Goal: Transaction & Acquisition: Purchase product/service

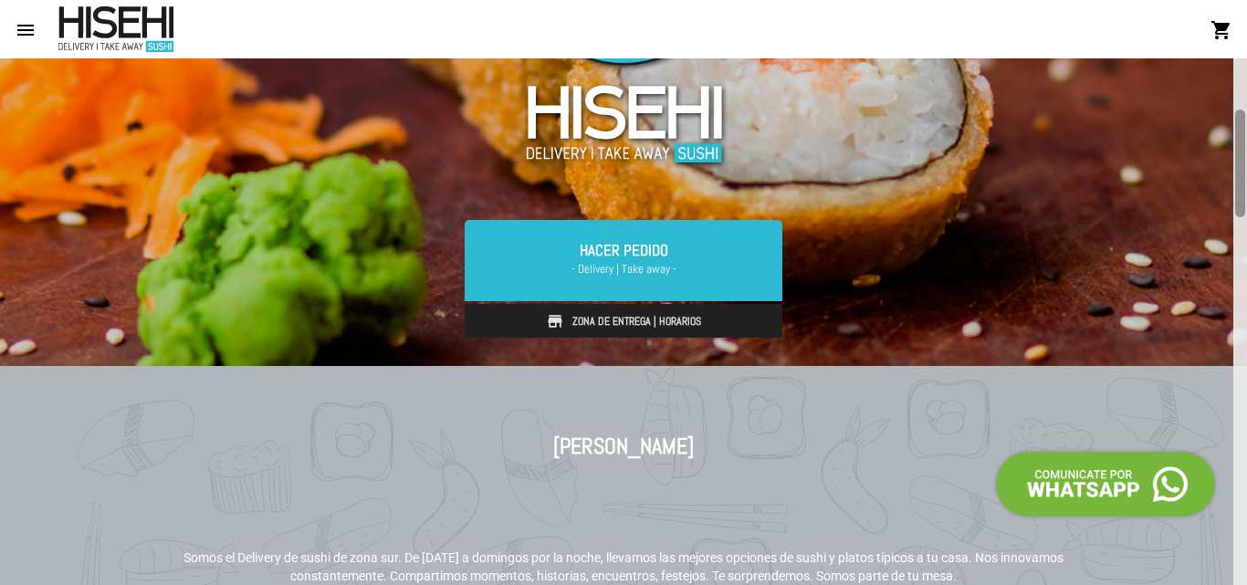
scroll to position [253, 0]
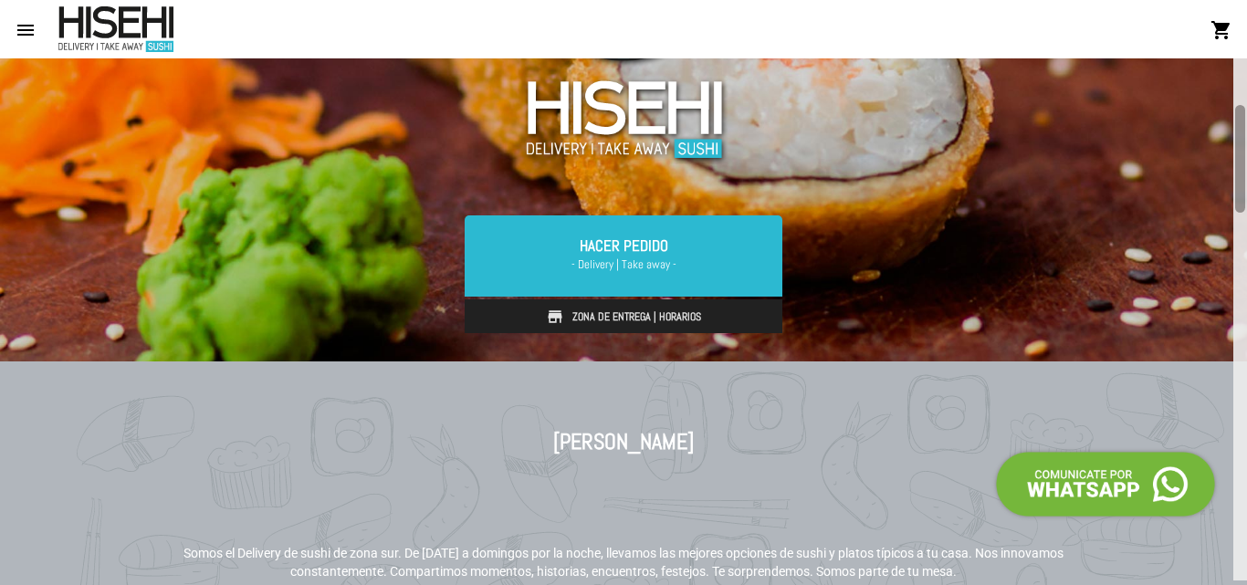
drag, startPoint x: 1244, startPoint y: 139, endPoint x: 1244, endPoint y: 192, distance: 53.0
click at [1244, 191] on div at bounding box center [1240, 159] width 10 height 108
click at [1244, 193] on div at bounding box center [1240, 164] width 10 height 108
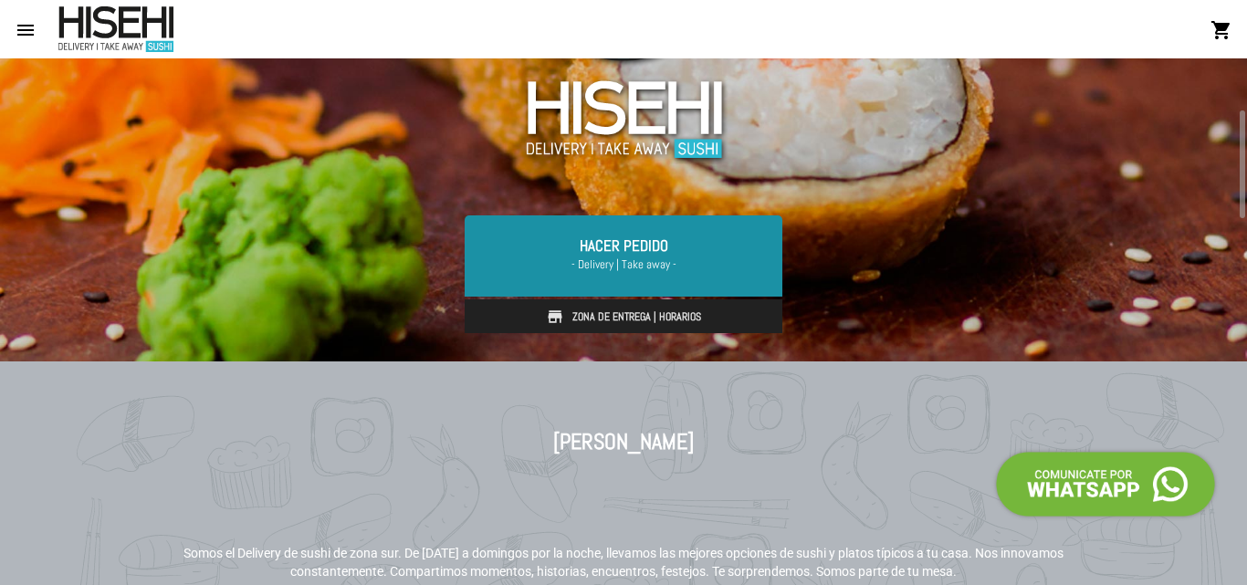
click at [697, 245] on link "Hacer Pedido - Delivery | Take away -" at bounding box center [624, 255] width 318 height 80
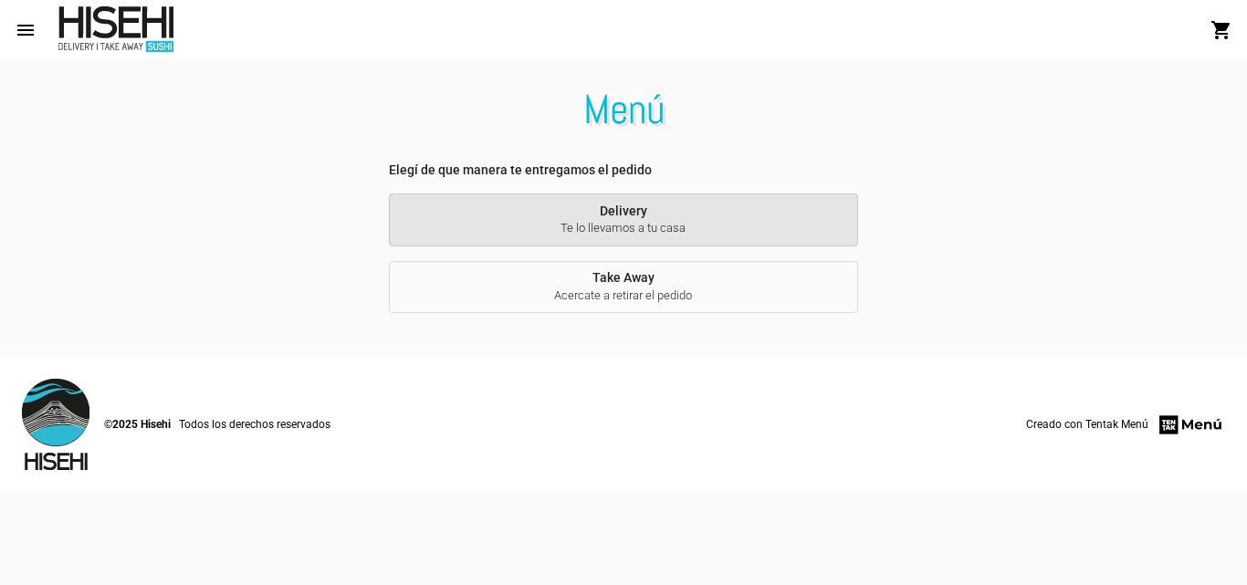
click at [697, 245] on button "Delivery Te lo llevamos a tu casa" at bounding box center [623, 220] width 469 height 53
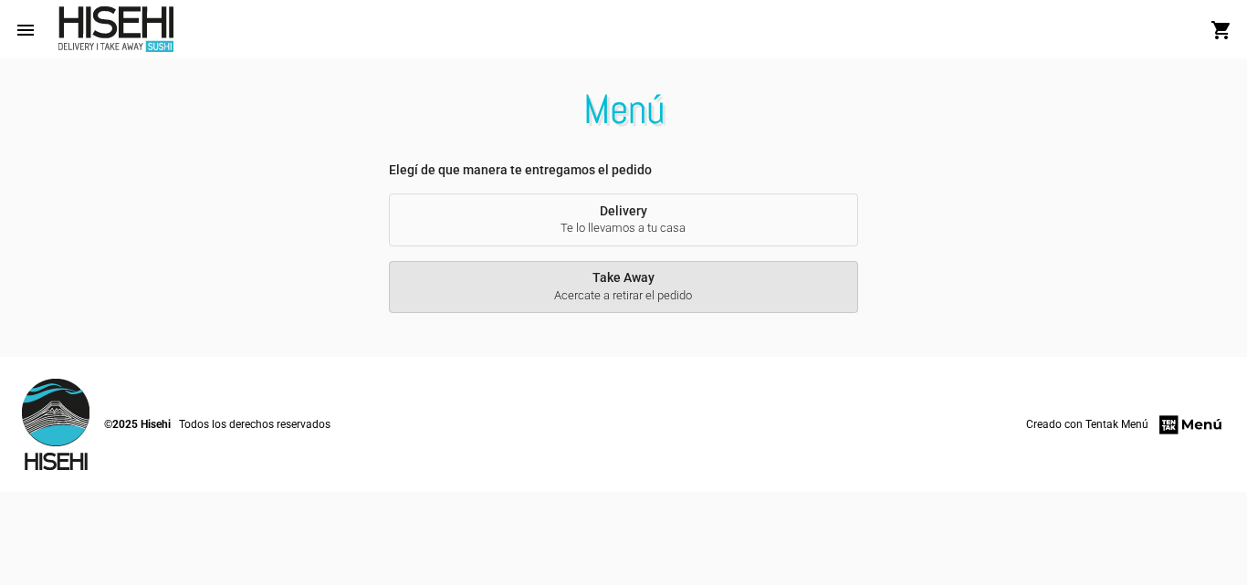
click at [633, 282] on span "Take Away Acercate a retirar el pedido" at bounding box center [624, 287] width 440 height 34
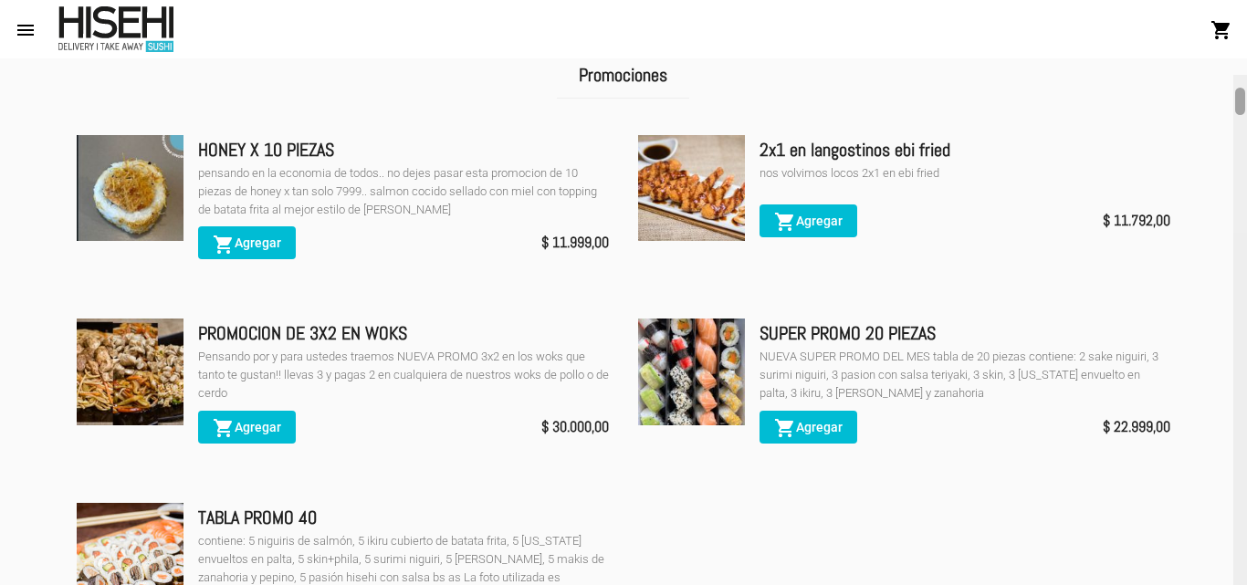
scroll to position [289, 0]
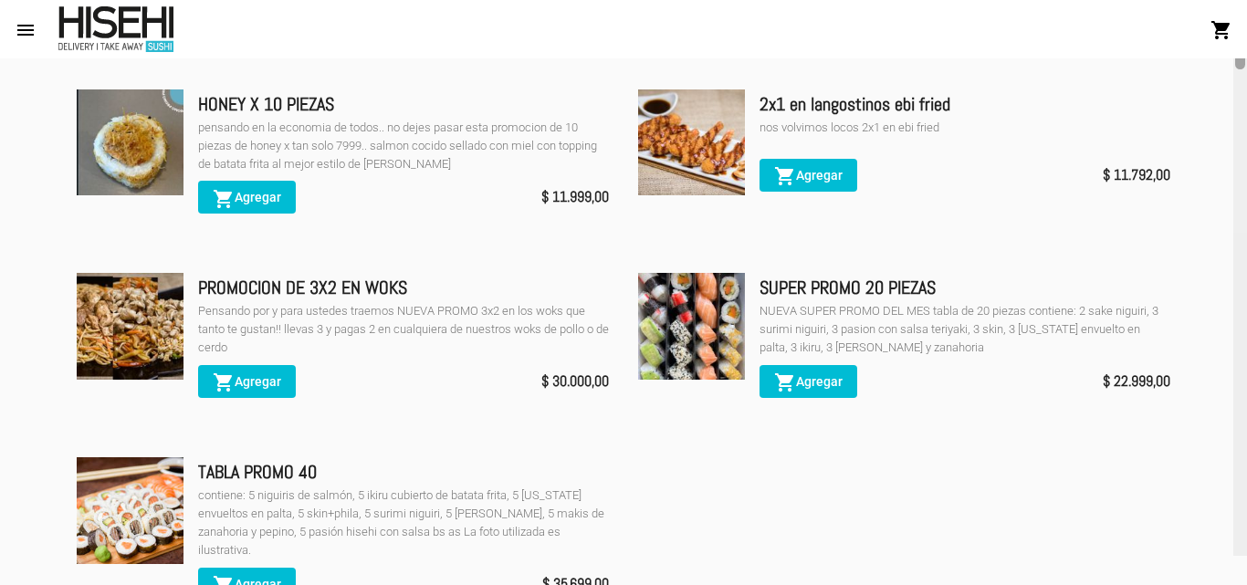
drag, startPoint x: 1241, startPoint y: 69, endPoint x: 1245, endPoint y: 85, distance: 16.2
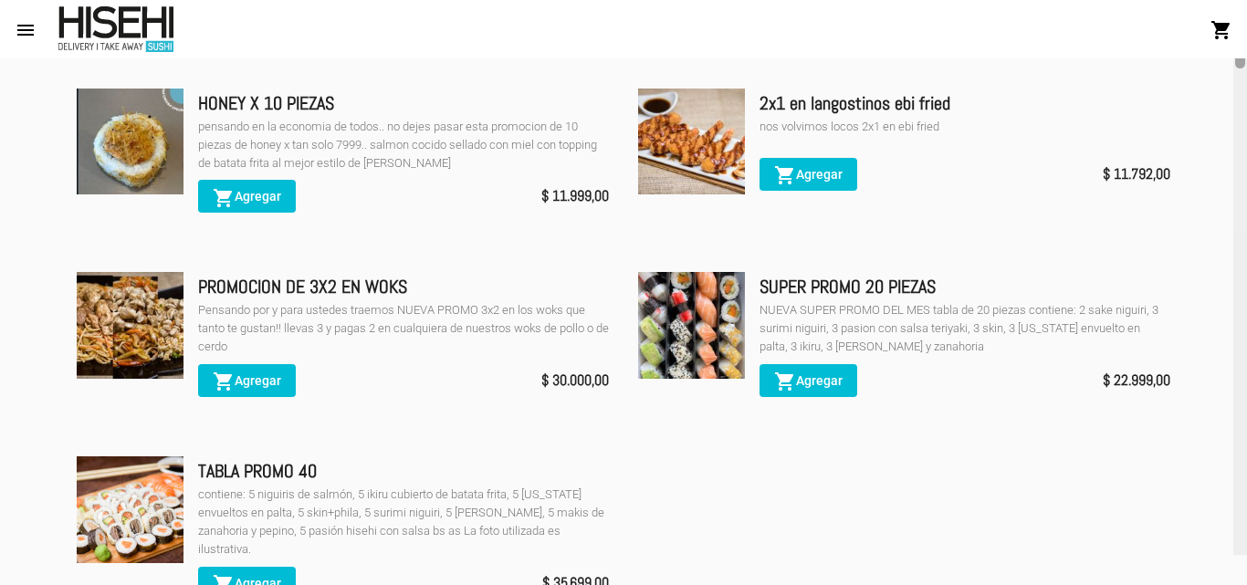
click at [1245, 85] on div at bounding box center [1241, 291] width 14 height 527
